Goal: Use online tool/utility: Utilize a website feature to perform a specific function

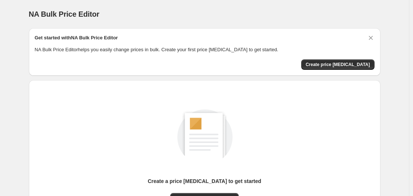
scroll to position [82, 0]
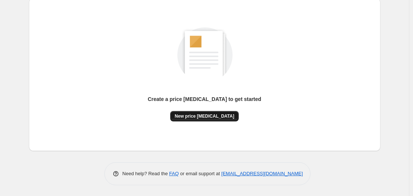
click at [206, 114] on span "New price [MEDICAL_DATA]" at bounding box center [205, 116] width 60 height 6
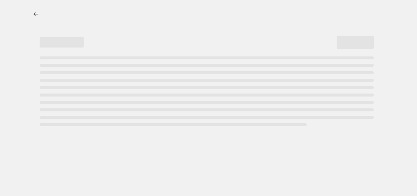
select select "percentage"
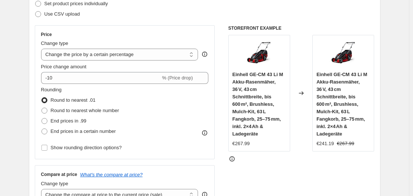
scroll to position [148, 0]
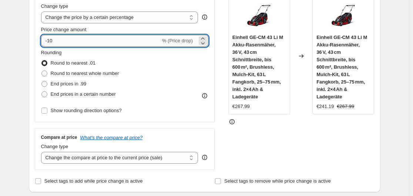
drag, startPoint x: 51, startPoint y: 40, endPoint x: 57, endPoint y: 40, distance: 5.9
click at [57, 40] on input "-10" at bounding box center [101, 41] width 120 height 12
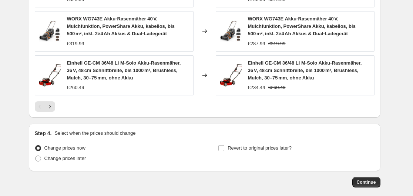
scroll to position [594, 0]
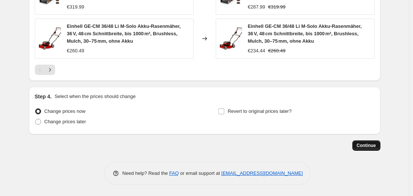
type input "-30"
click at [363, 146] on span "Continue" at bounding box center [366, 145] width 19 height 6
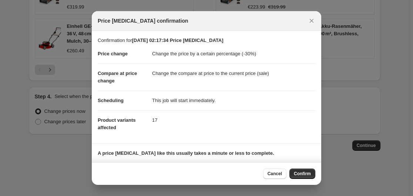
click at [307, 171] on span "Confirm" at bounding box center [302, 173] width 17 height 6
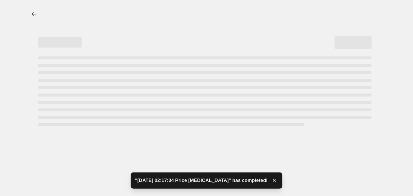
select select "percentage"
